Goal: Transaction & Acquisition: Purchase product/service

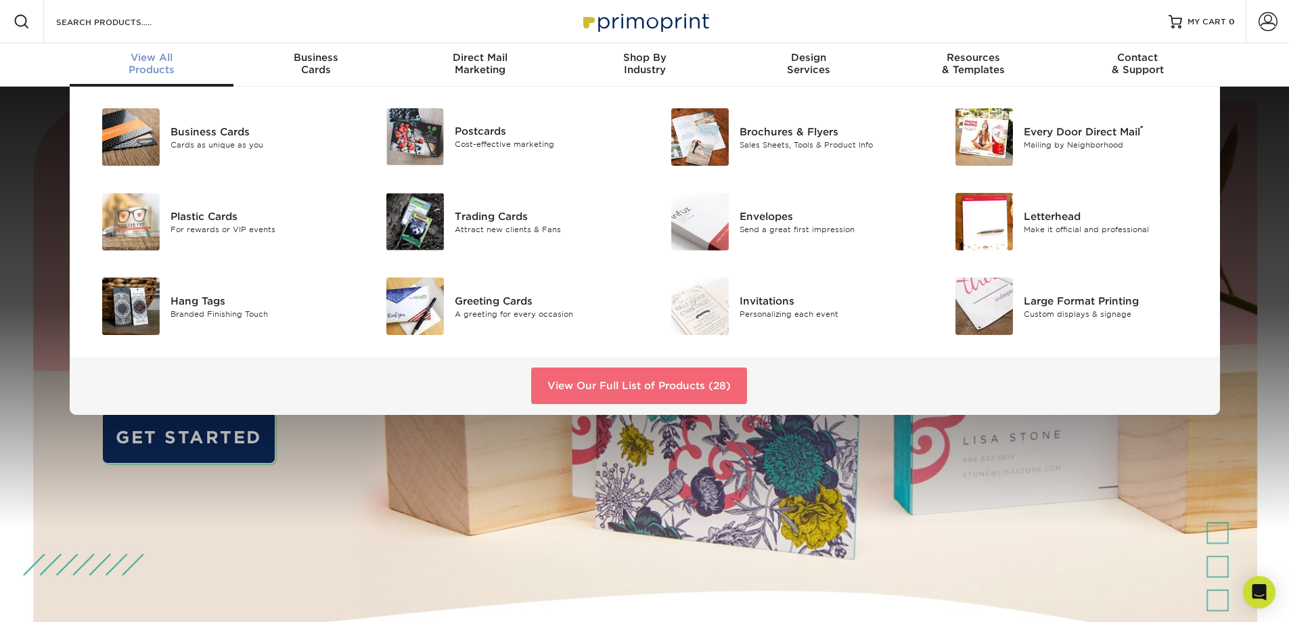
click at [591, 381] on link "View Our Full List of Products (28)" at bounding box center [639, 385] width 216 height 37
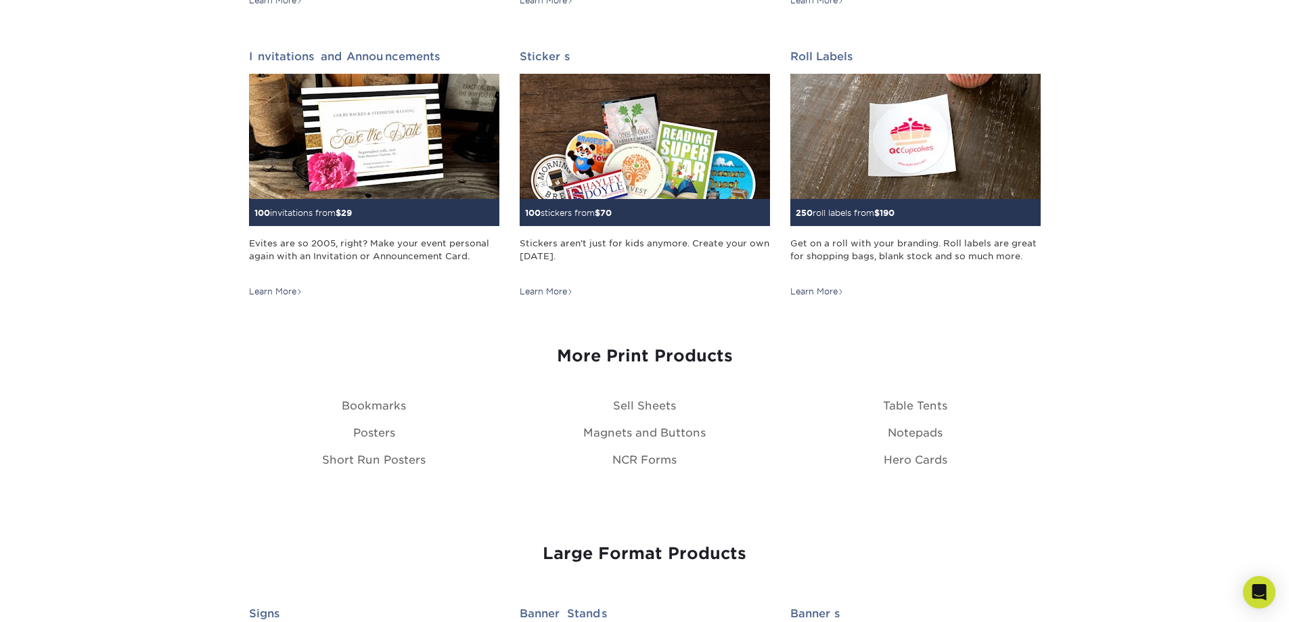
scroll to position [1015, 0]
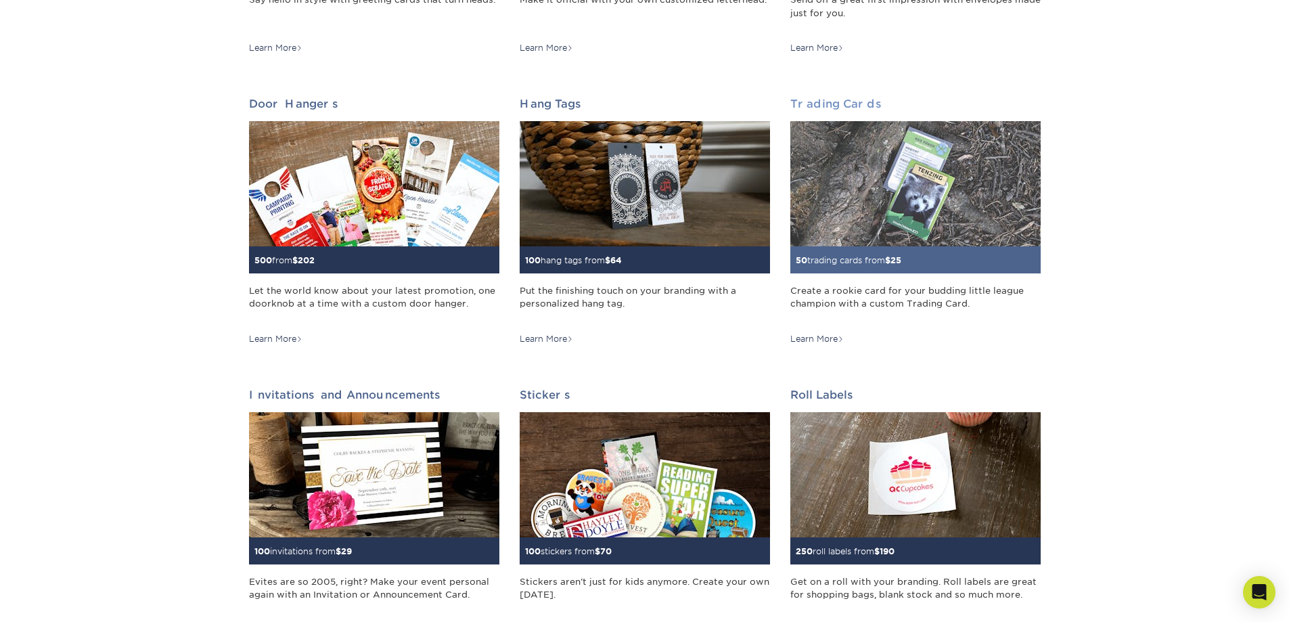
click at [953, 183] on img at bounding box center [915, 183] width 250 height 125
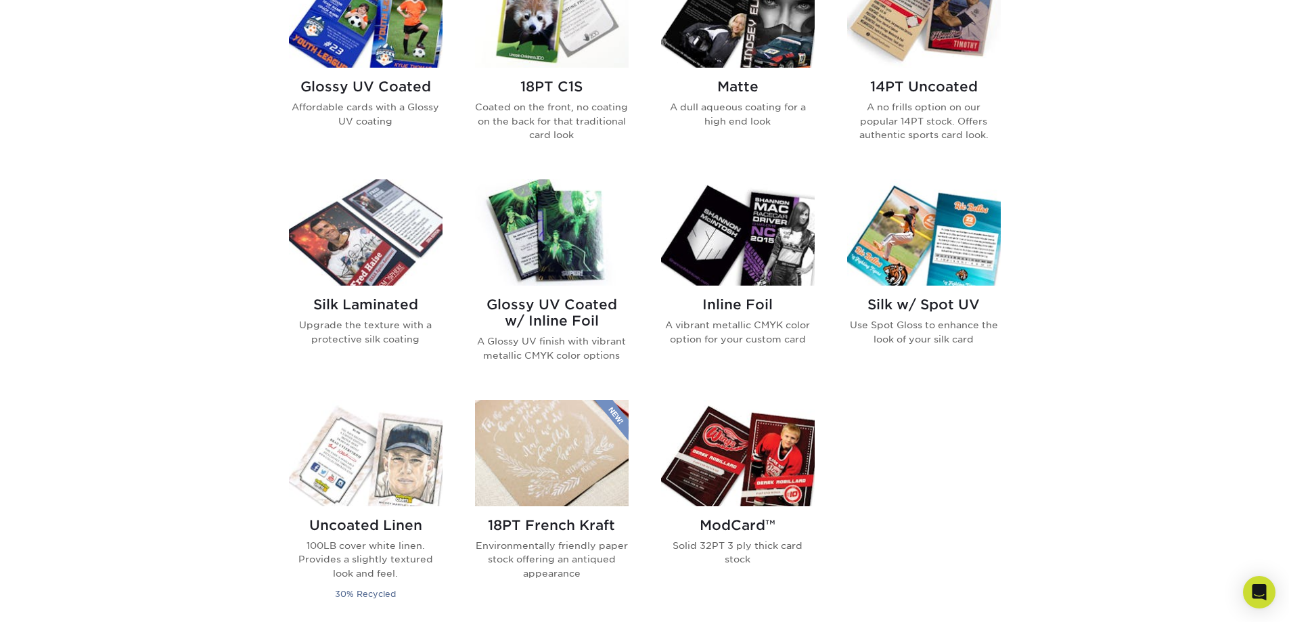
scroll to position [744, 0]
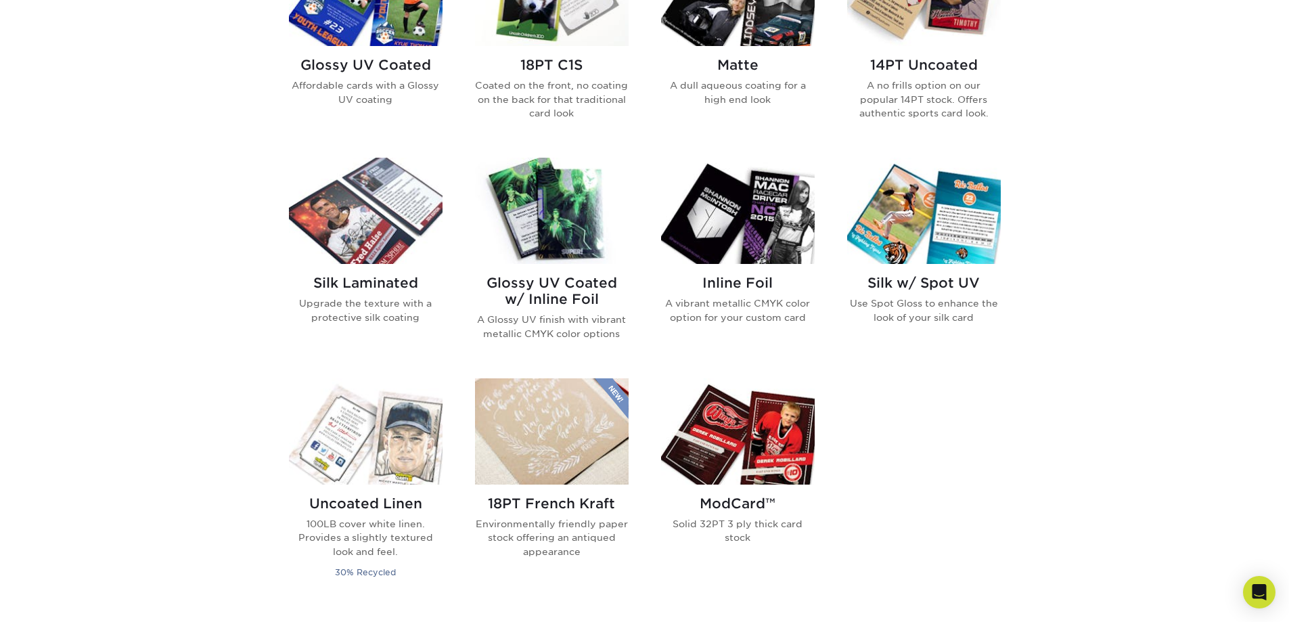
click at [755, 434] on img at bounding box center [738, 431] width 154 height 106
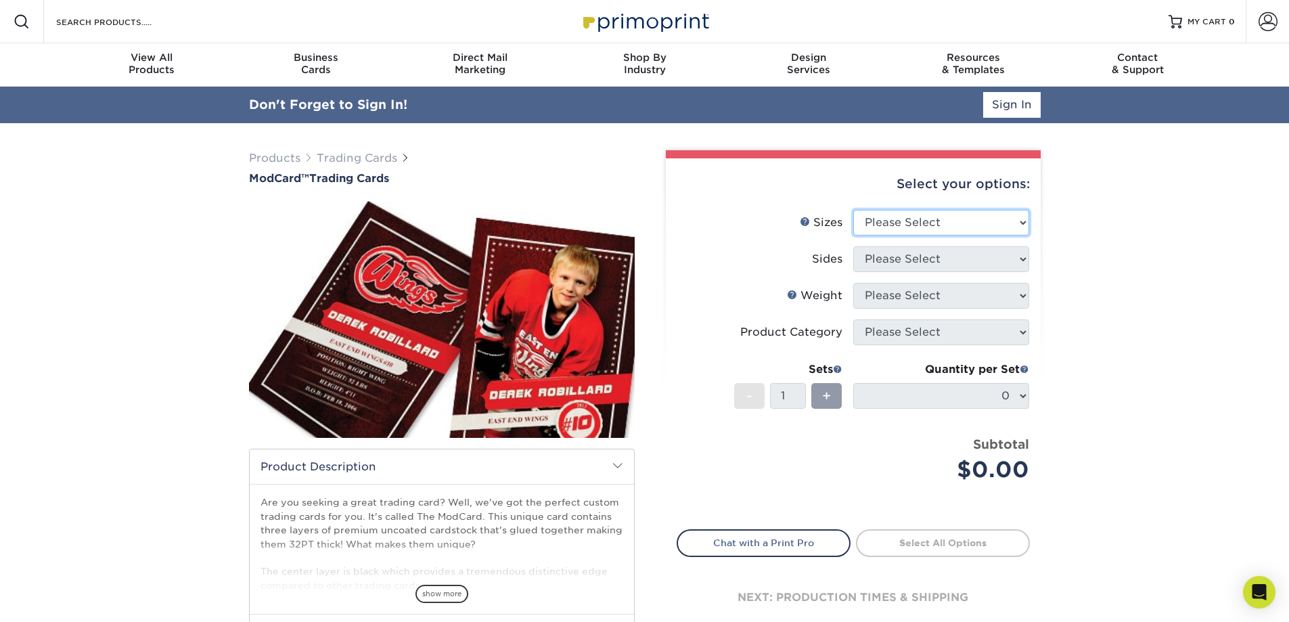
click at [940, 210] on select "Please Select 2.5" x 3.5"" at bounding box center [941, 223] width 176 height 26
select select "2.50x3.50"
click at [853, 210] on select "Please Select 2.5" x 3.5"" at bounding box center [941, 223] width 176 height 26
click at [893, 262] on select "Please Select Print Both Sides Print Front Only" at bounding box center [941, 259] width 176 height 26
select select "13abbda7-1d64-4f25-8bb2-c179b224825d"
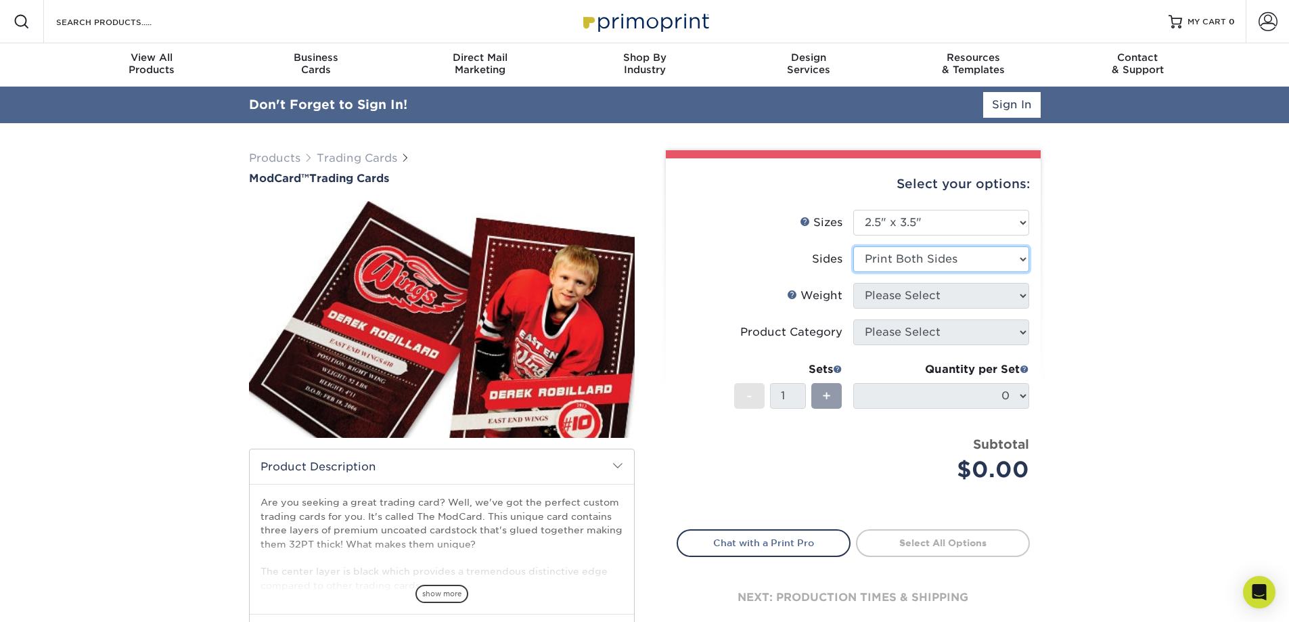
click at [853, 246] on select "Please Select Print Both Sides Print Front Only" at bounding box center [941, 259] width 176 height 26
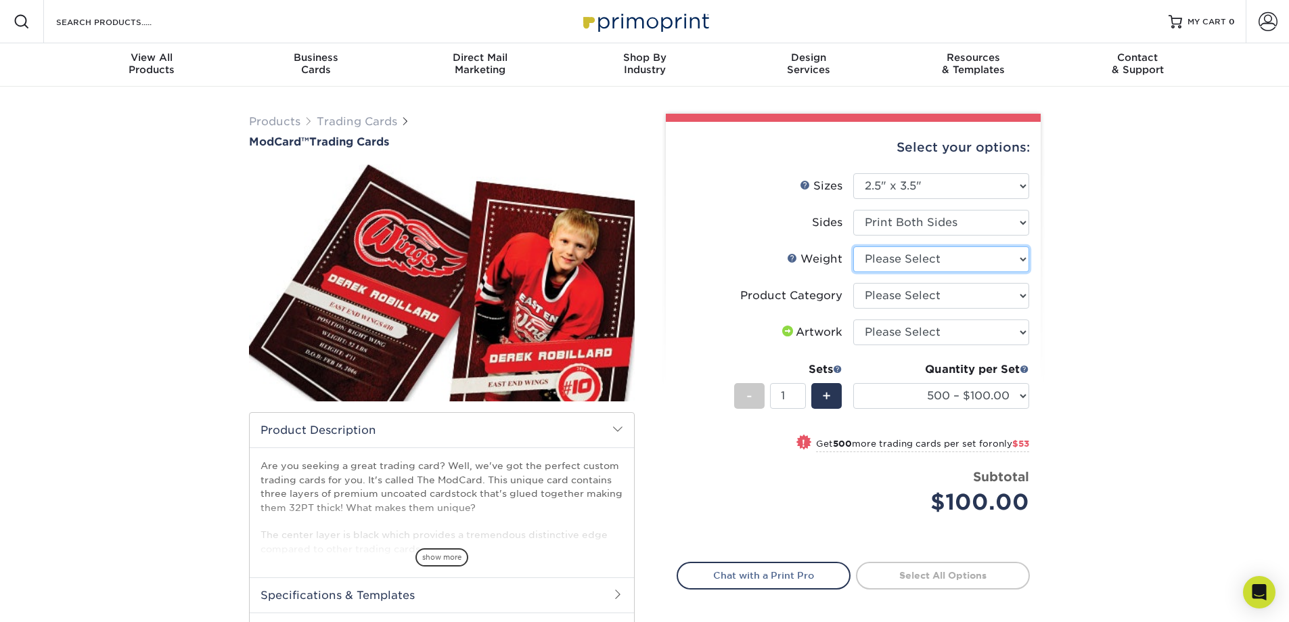
click at [881, 260] on select "Please Select 32PTUCBLK" at bounding box center [941, 259] width 176 height 26
select select "32PTUCBLK"
click at [853, 246] on select "Please Select 32PTUCBLK" at bounding box center [941, 259] width 176 height 26
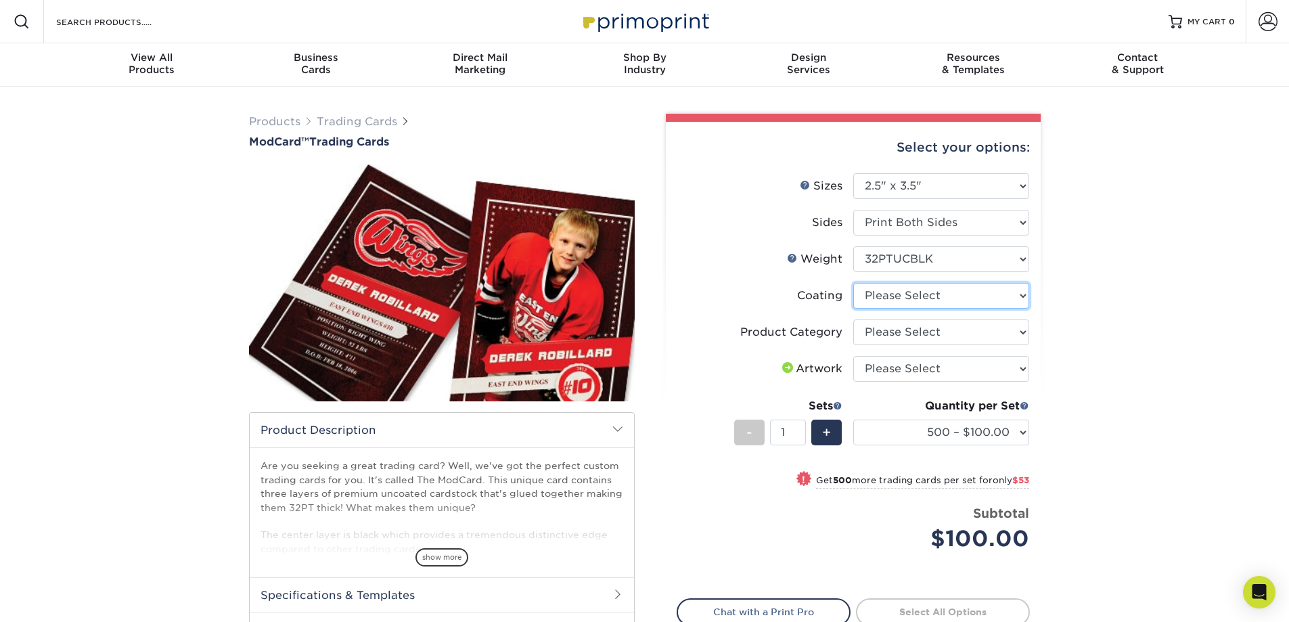
click at [917, 296] on select at bounding box center [941, 296] width 176 height 26
click at [1239, 271] on div "Products Trading Cards ModCard™ Trading Cards show more Templates /" at bounding box center [644, 421] width 1289 height 669
click at [916, 334] on select "Please Select Trading Cards" at bounding box center [941, 332] width 176 height 26
select select "c2f9bce9-36c2-409d-b101-c29d9d031e18"
click at [853, 319] on select "Please Select Trading Cards" at bounding box center [941, 332] width 176 height 26
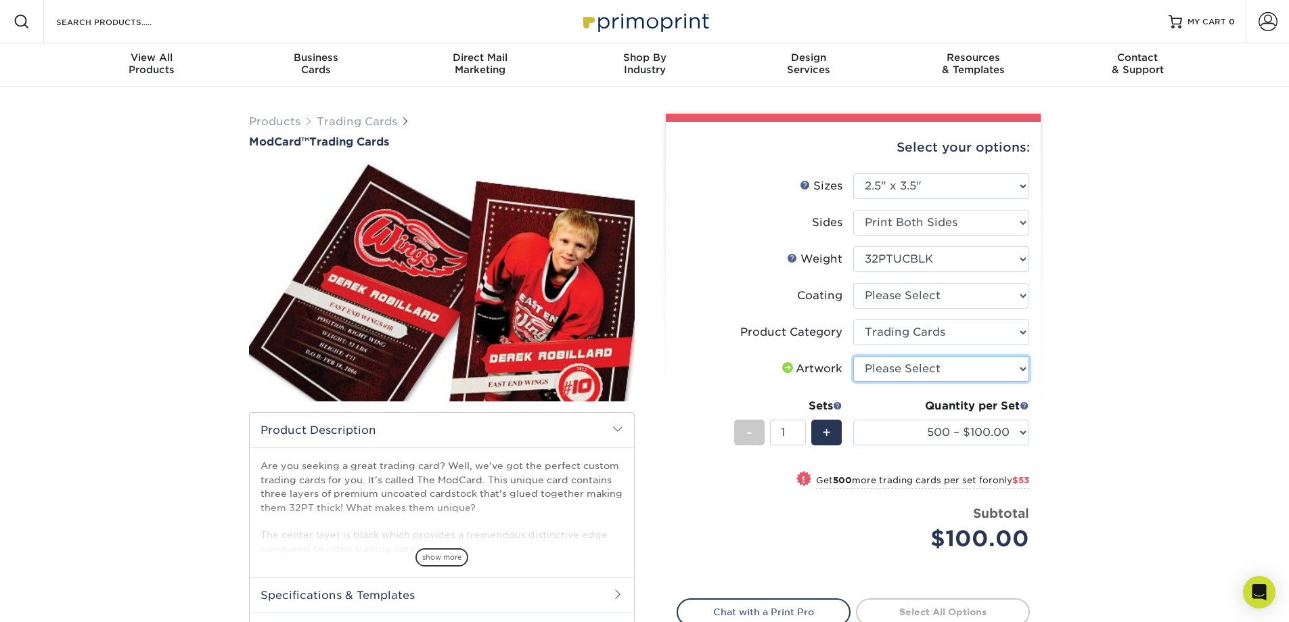
click at [898, 369] on select "Please Select I will upload files I need a design - $100" at bounding box center [941, 369] width 176 height 26
select select "upload"
click at [853, 356] on select "Please Select I will upload files I need a design - $100" at bounding box center [941, 369] width 176 height 26
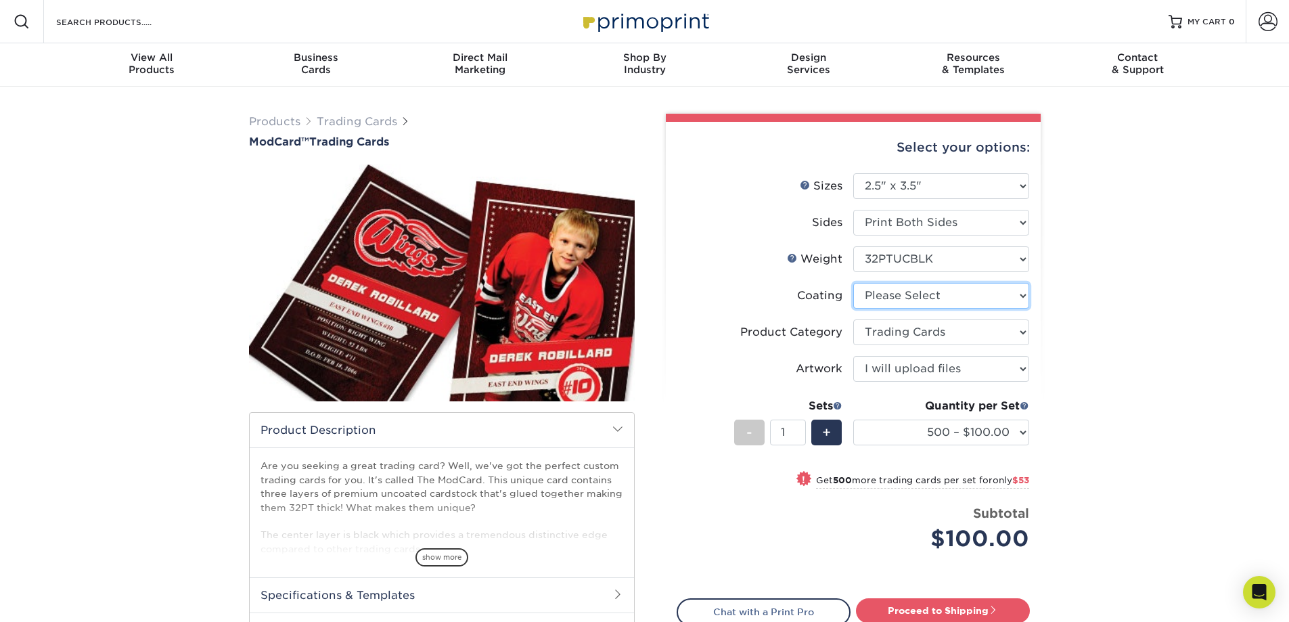
drag, startPoint x: 913, startPoint y: 295, endPoint x: 919, endPoint y: 303, distance: 10.6
click at [913, 295] on select at bounding box center [941, 296] width 176 height 26
select select "3e7618de-abca-4bda-9f97-8b9129e913d8"
click at [853, 283] on select at bounding box center [941, 296] width 176 height 26
select select "-1"
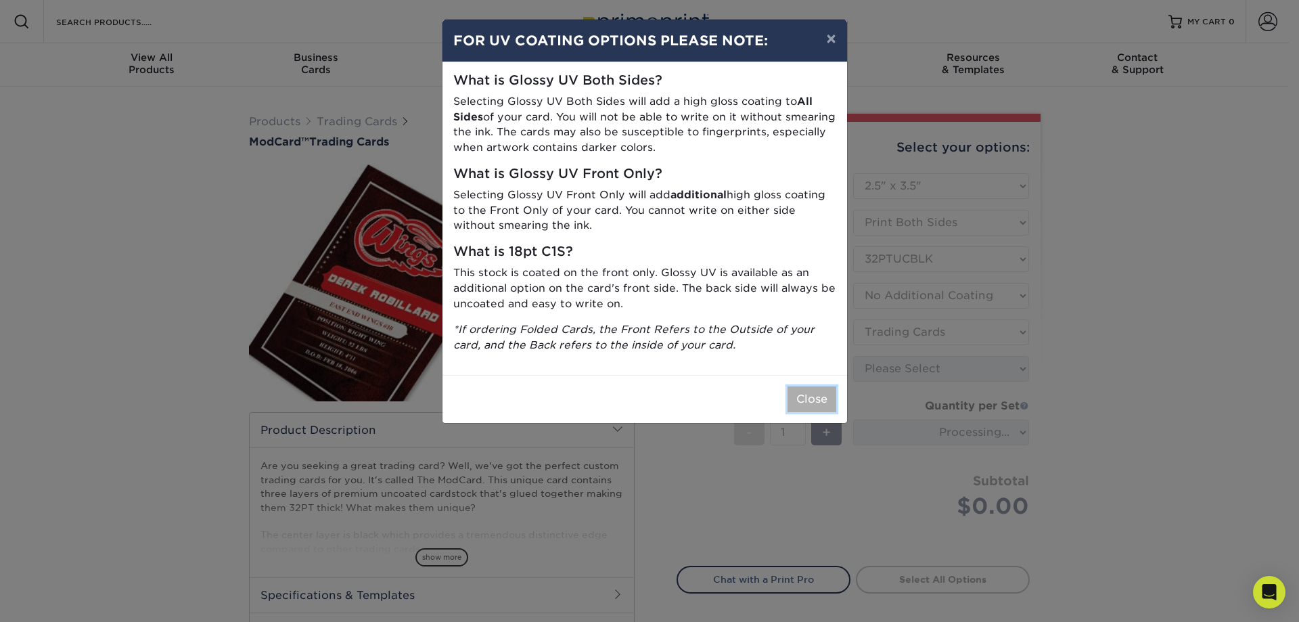
click at [812, 403] on button "Close" at bounding box center [811, 399] width 49 height 26
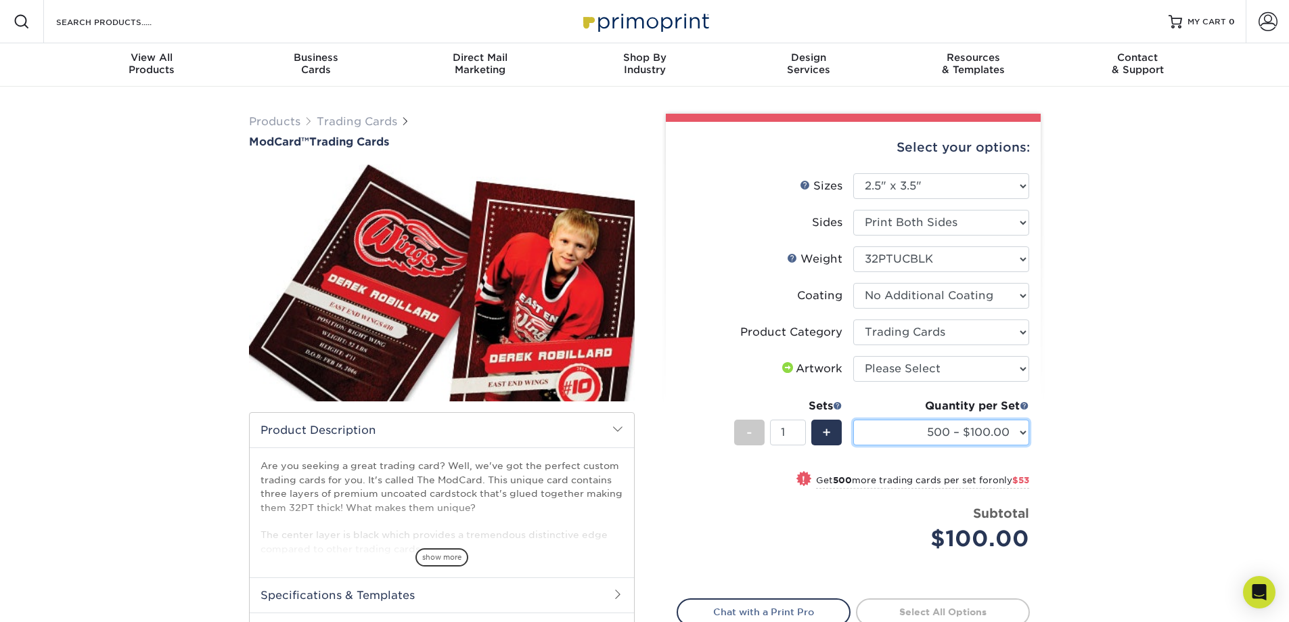
click at [984, 432] on select "500 – $100.00 1000 – $153.00" at bounding box center [941, 432] width 176 height 26
click at [853, 419] on select "500 – $100.00 1000 – $153.00" at bounding box center [941, 432] width 176 height 26
